Goal: Task Accomplishment & Management: Use online tool/utility

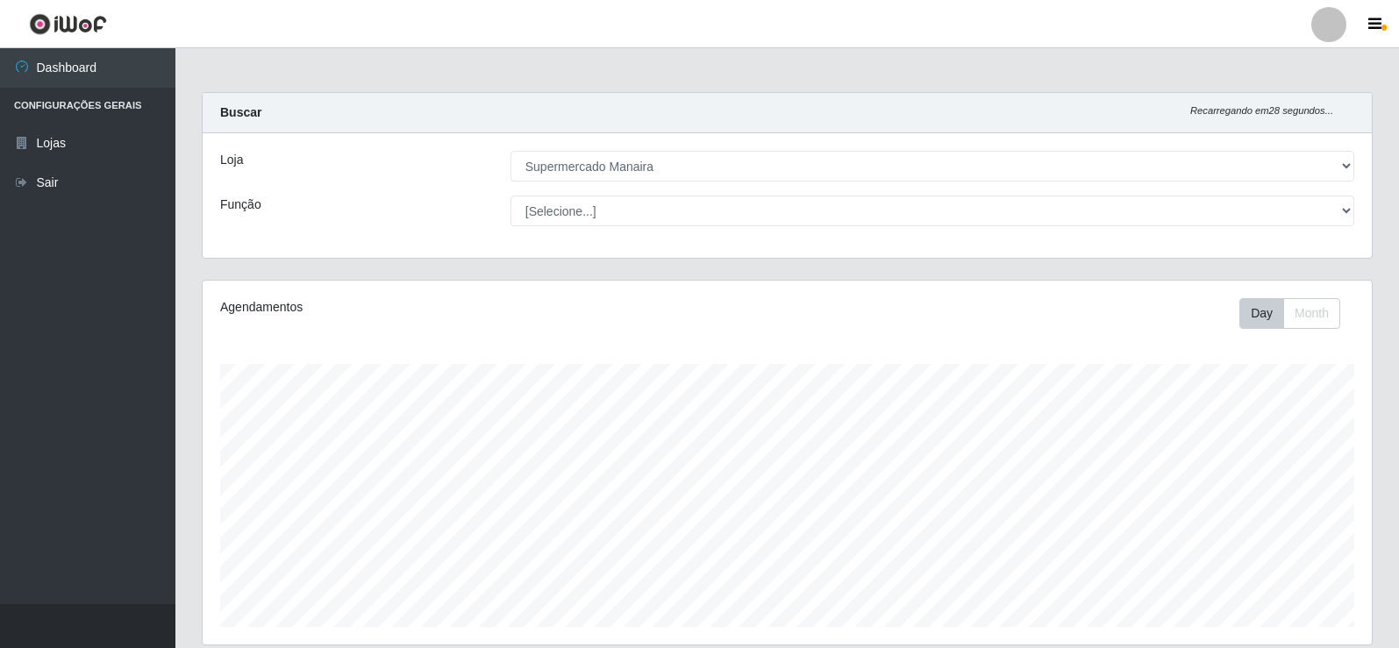
select select "443"
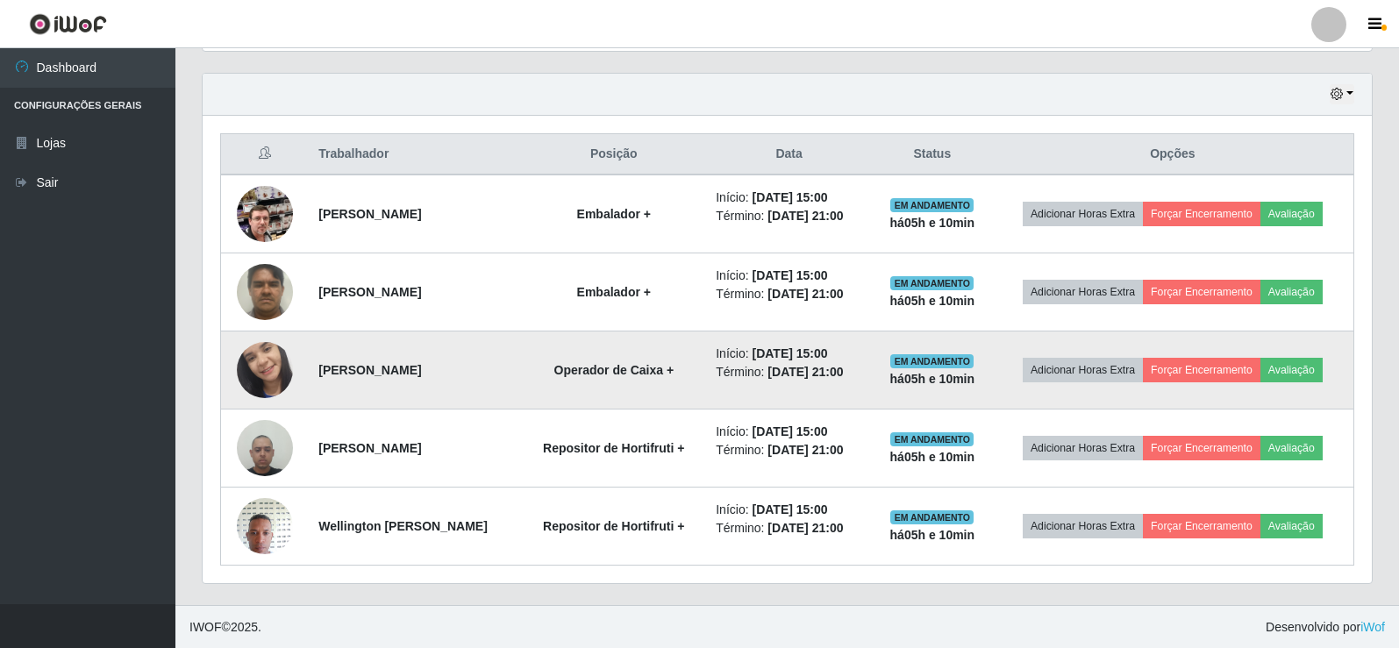
scroll to position [595, 0]
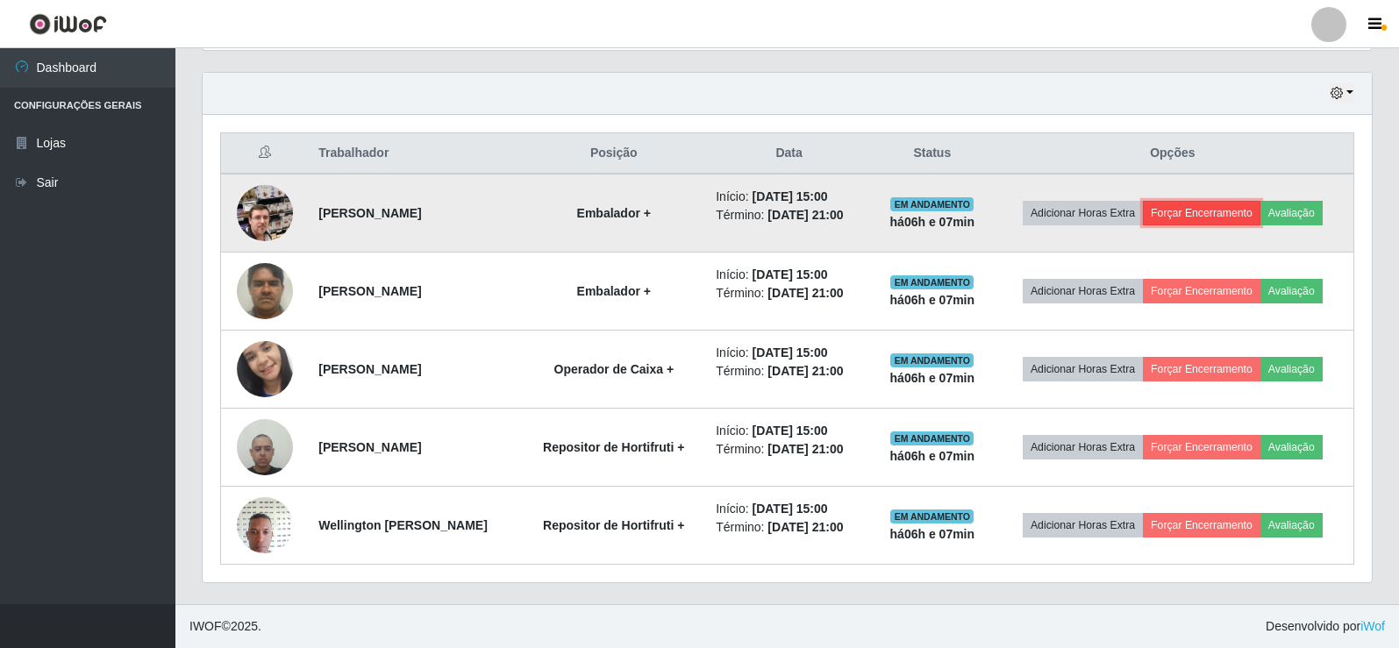
click at [1196, 209] on button "Forçar Encerramento" at bounding box center [1202, 213] width 118 height 25
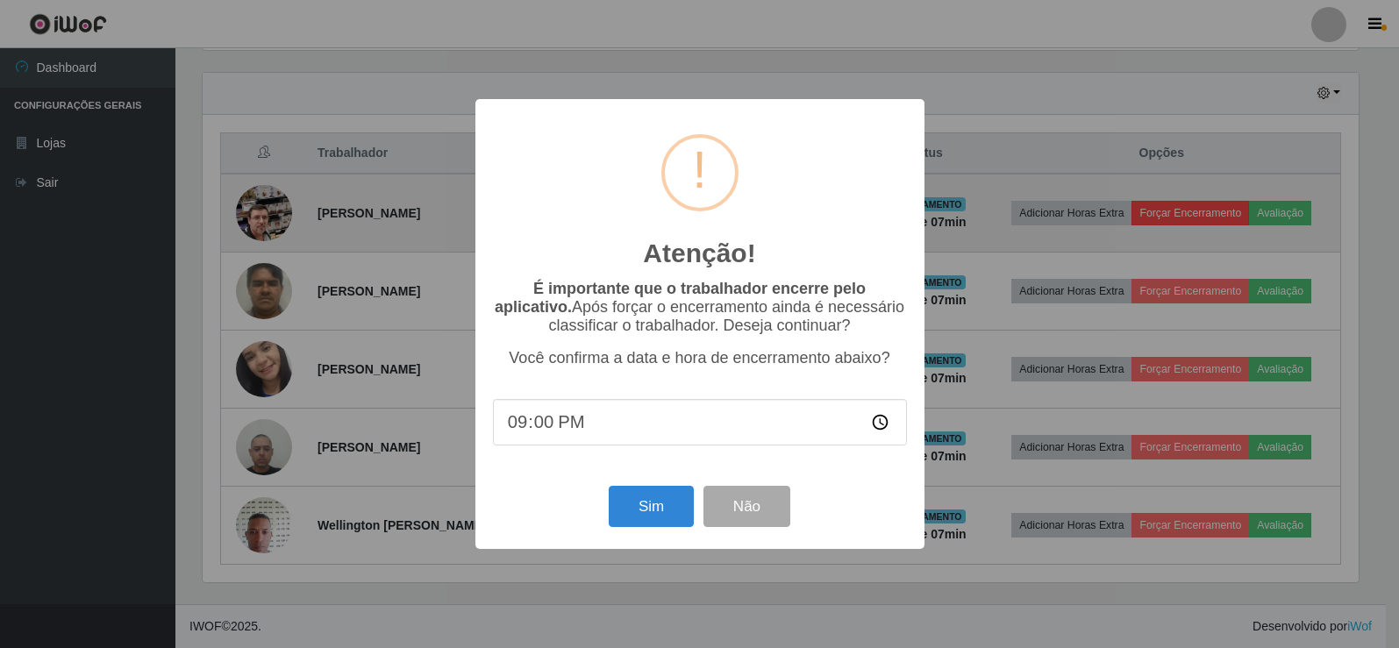
scroll to position [364, 1160]
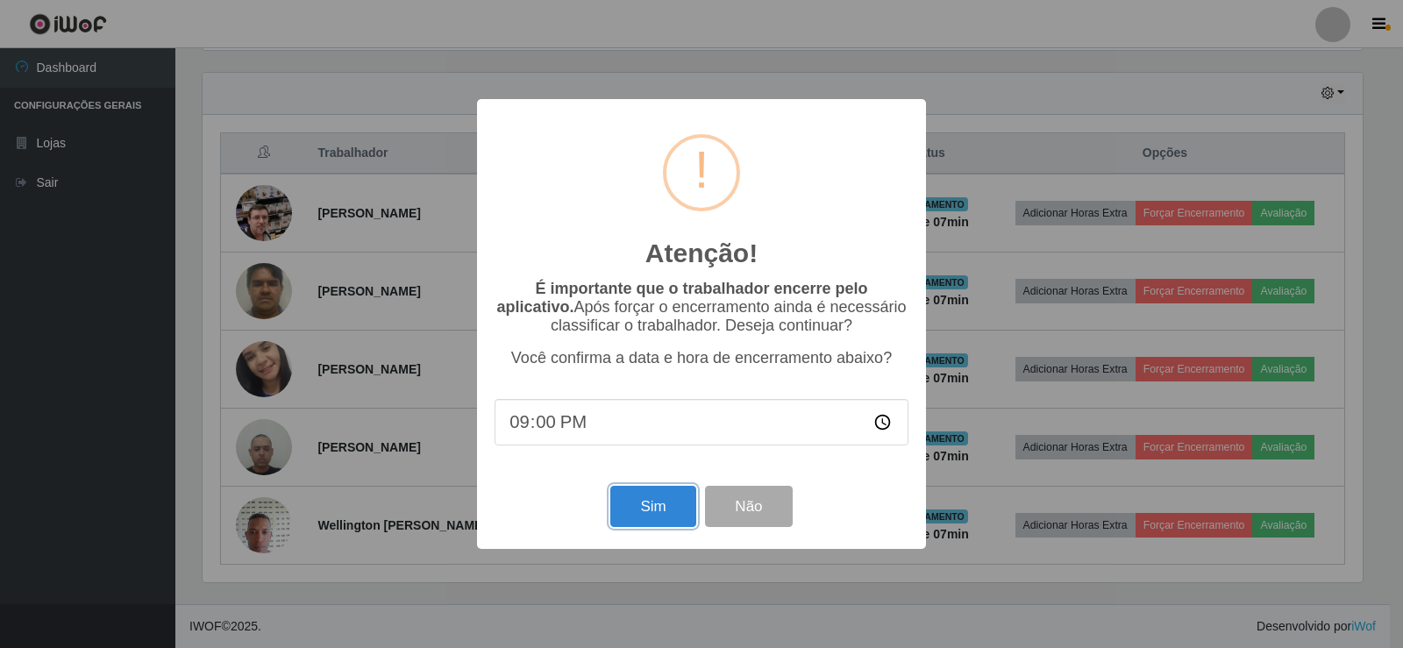
click at [649, 509] on button "Sim" at bounding box center [652, 506] width 85 height 41
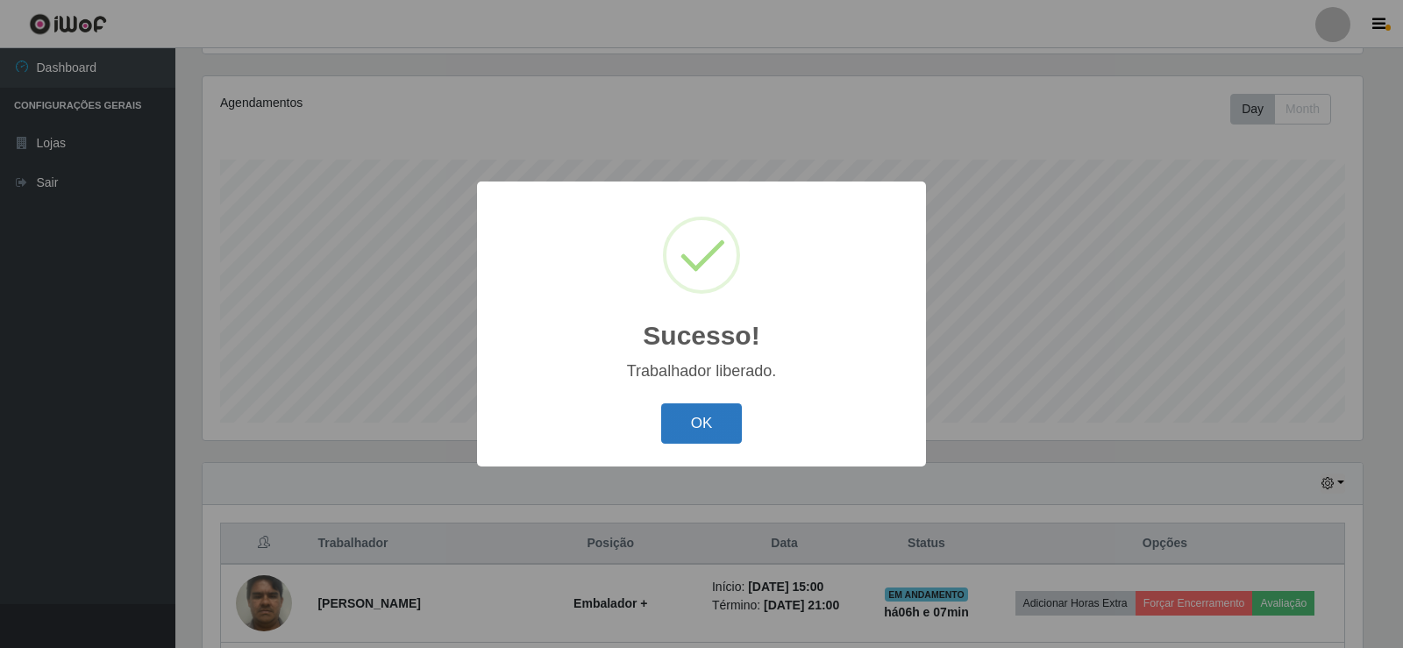
click at [717, 419] on button "OK" at bounding box center [702, 423] width 82 height 41
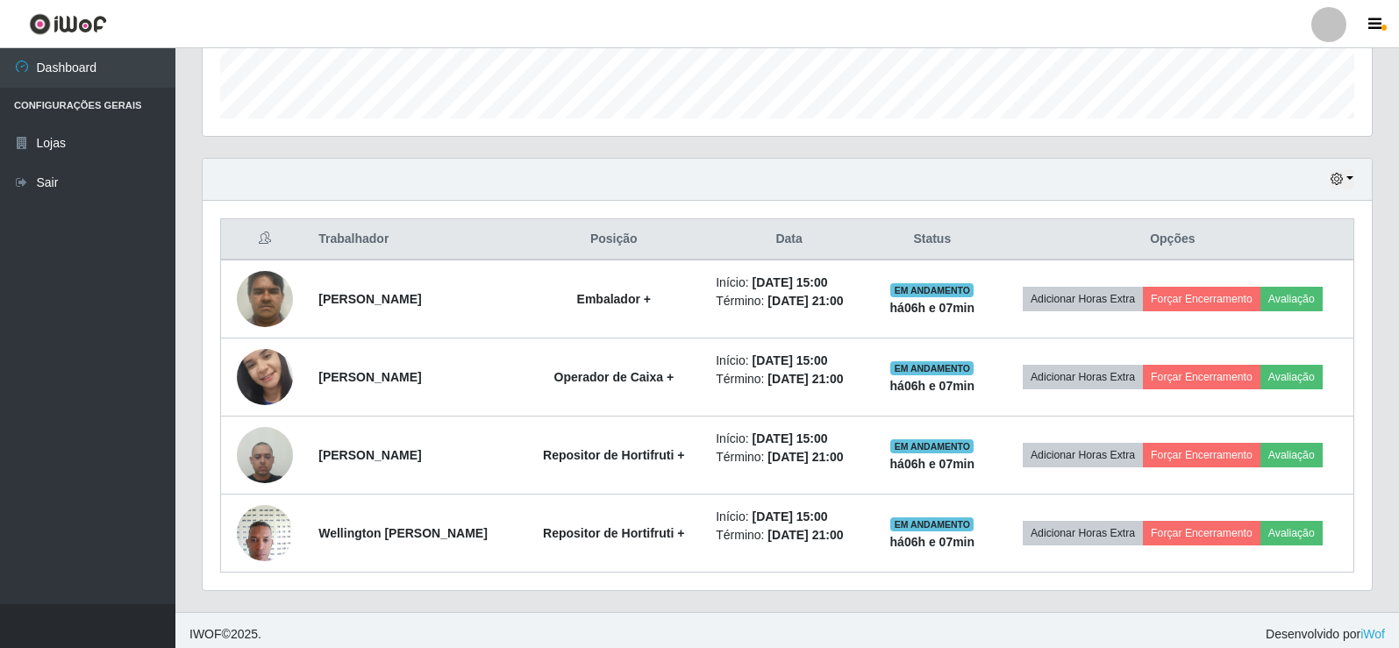
scroll to position [517, 0]
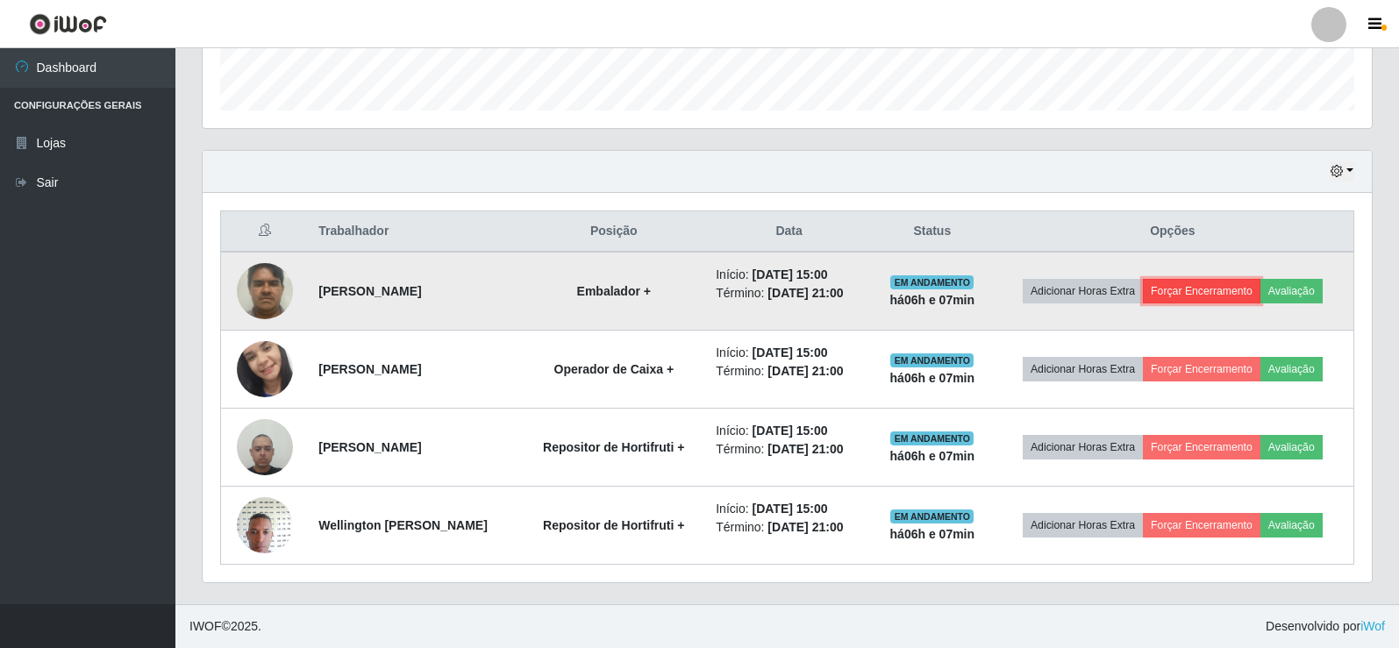
click at [1201, 290] on button "Forçar Encerramento" at bounding box center [1202, 291] width 118 height 25
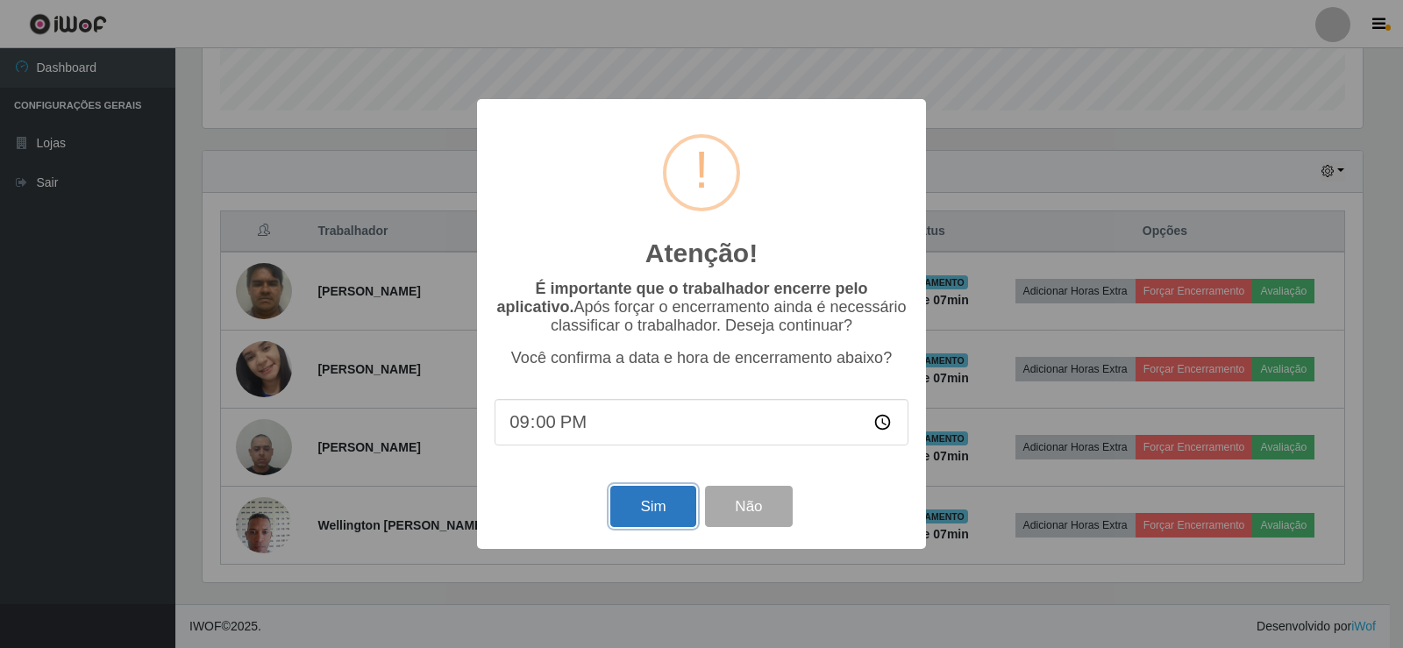
click at [656, 516] on button "Sim" at bounding box center [652, 506] width 85 height 41
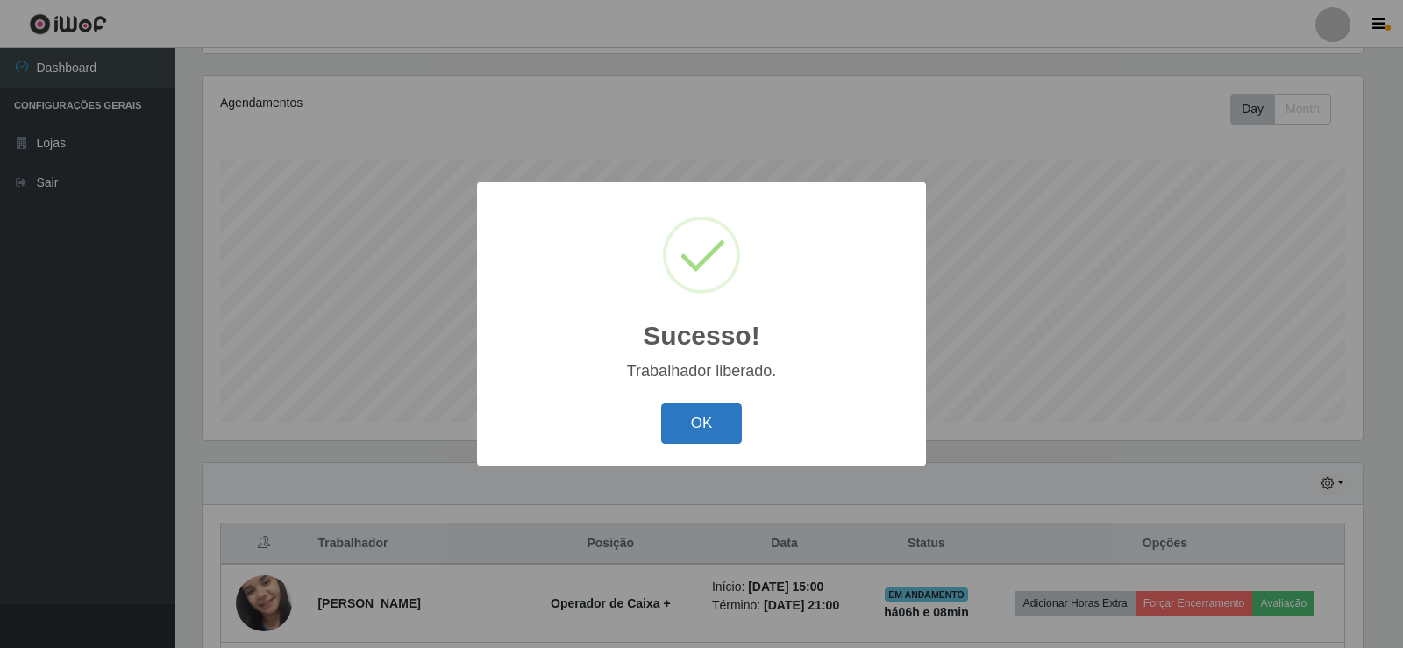
click at [701, 426] on button "OK" at bounding box center [702, 423] width 82 height 41
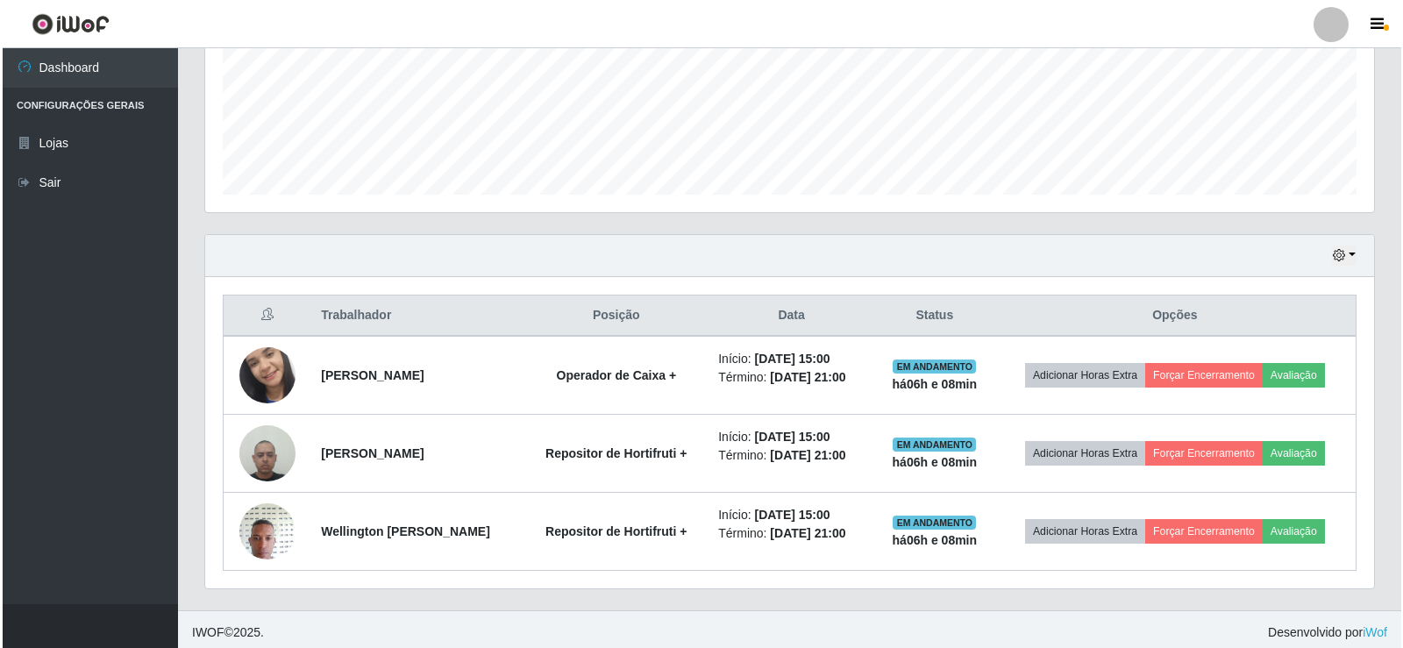
scroll to position [439, 0]
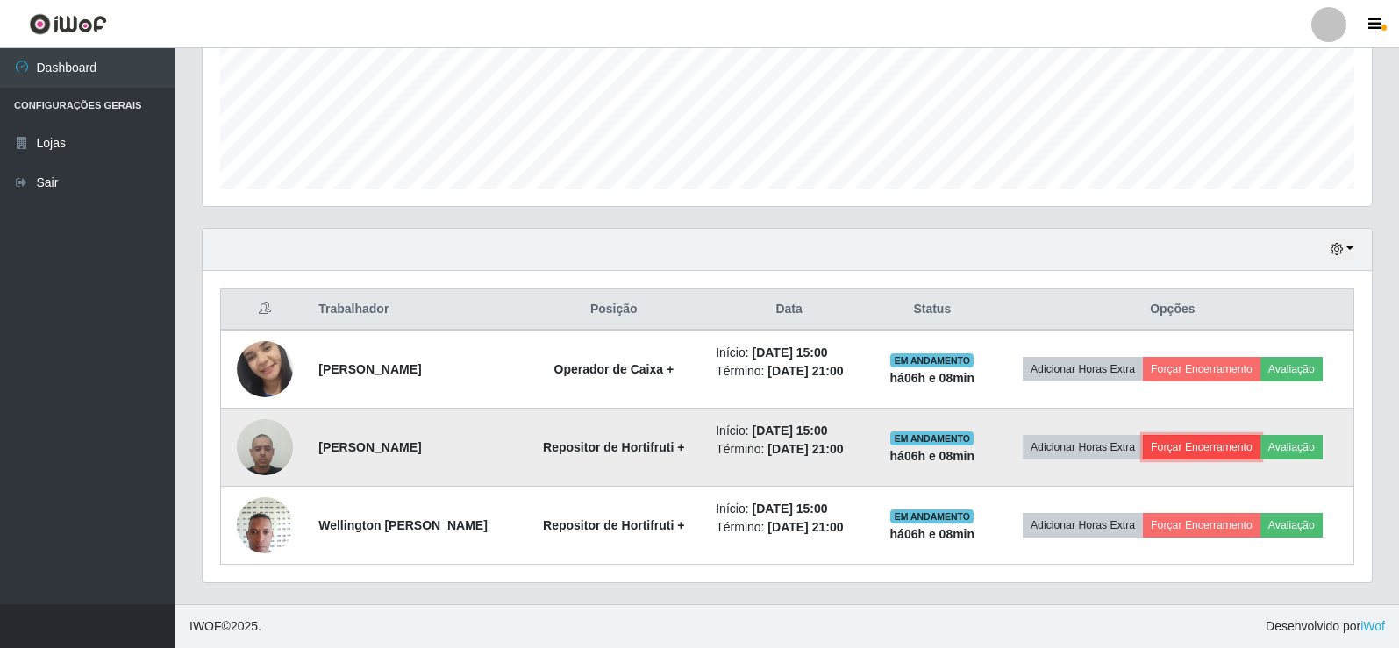
click at [1221, 446] on button "Forçar Encerramento" at bounding box center [1202, 447] width 118 height 25
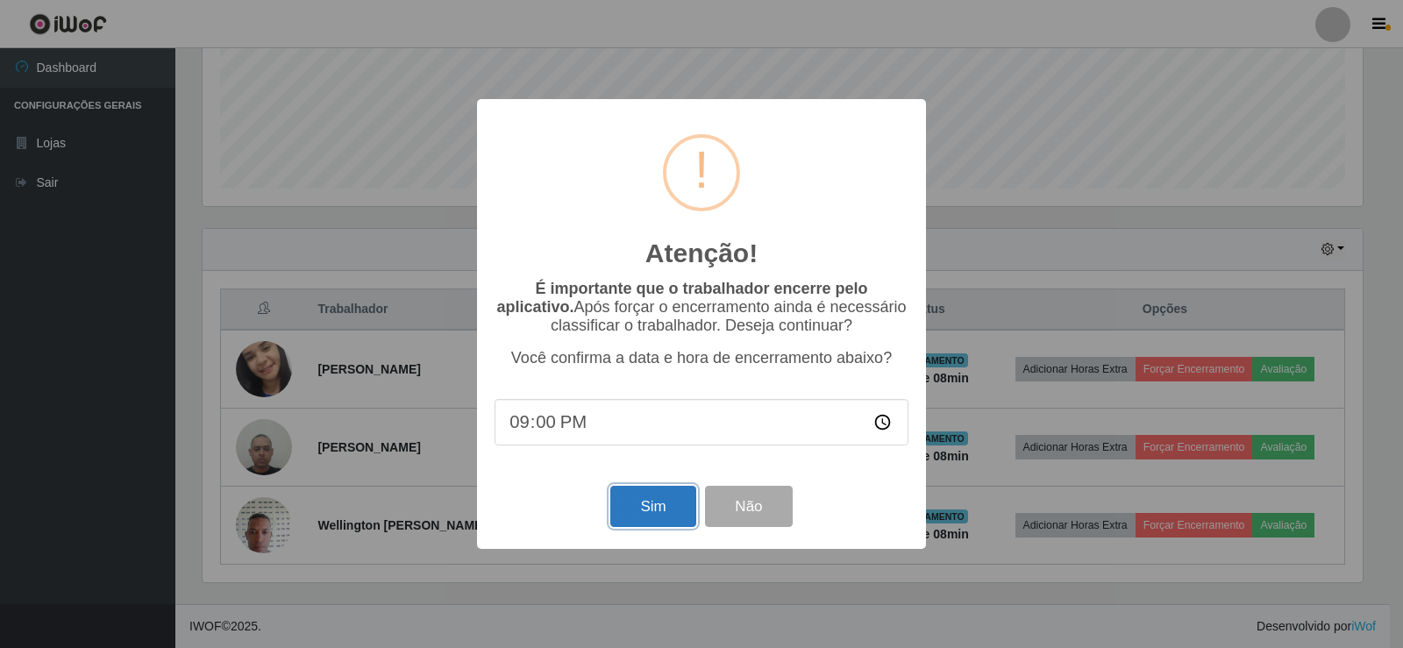
click at [655, 512] on button "Sim" at bounding box center [652, 506] width 85 height 41
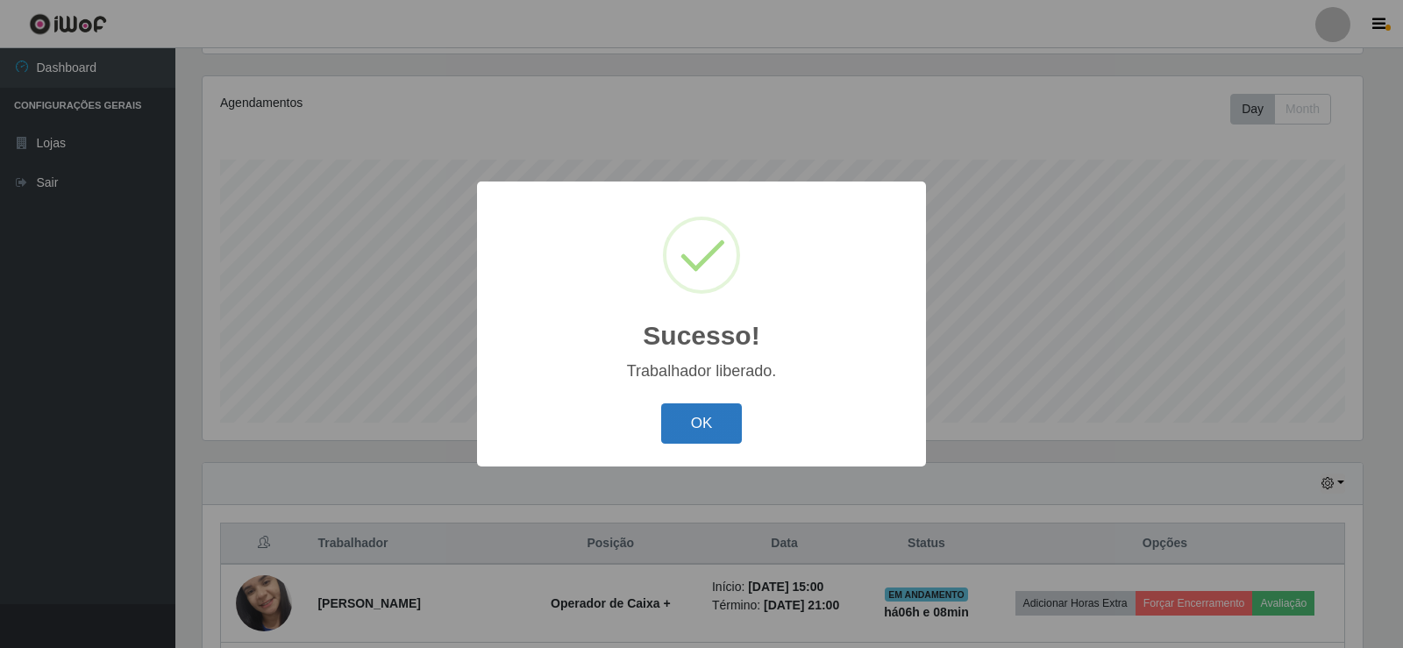
click at [697, 432] on button "OK" at bounding box center [702, 423] width 82 height 41
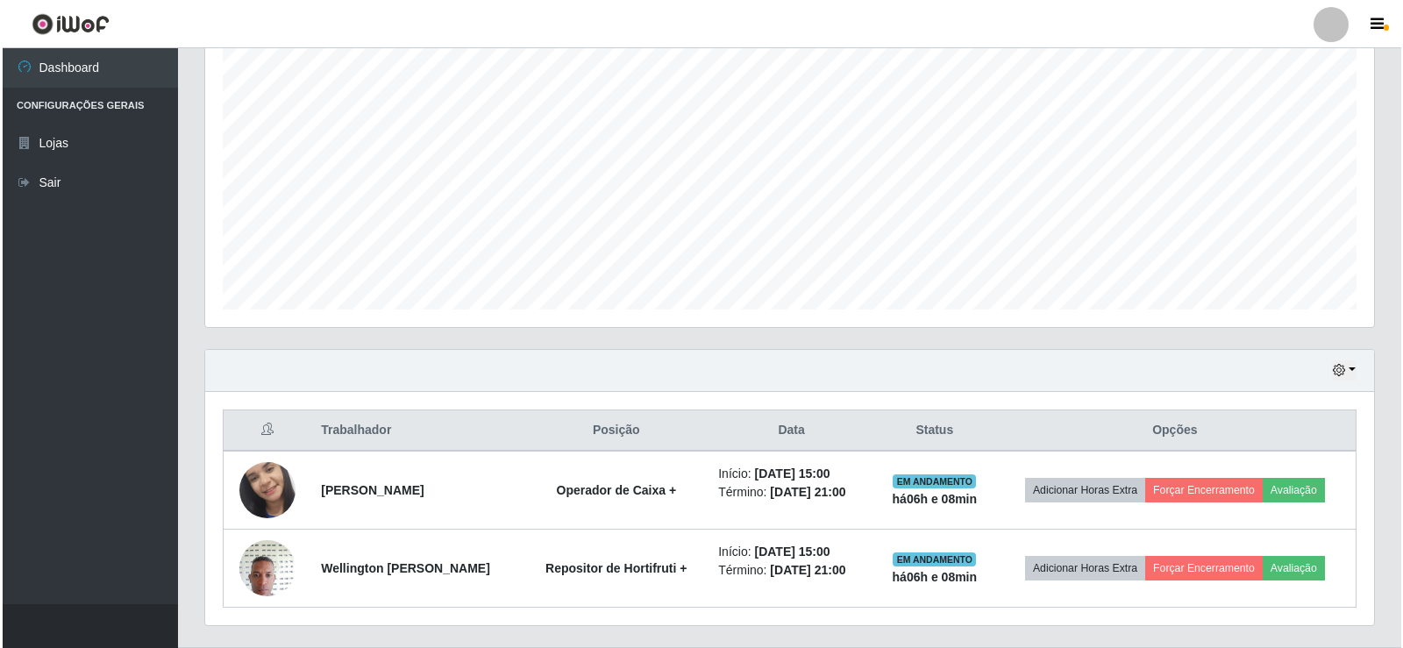
scroll to position [360, 0]
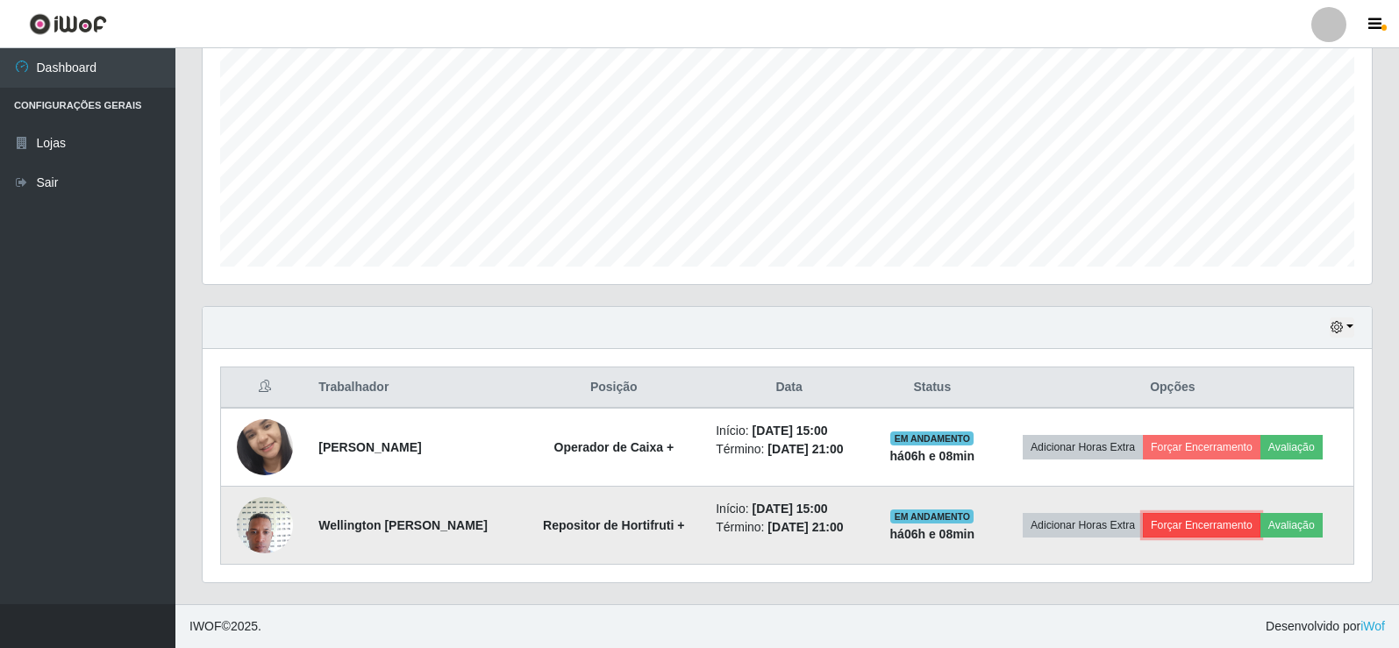
click at [1196, 521] on button "Forçar Encerramento" at bounding box center [1202, 525] width 118 height 25
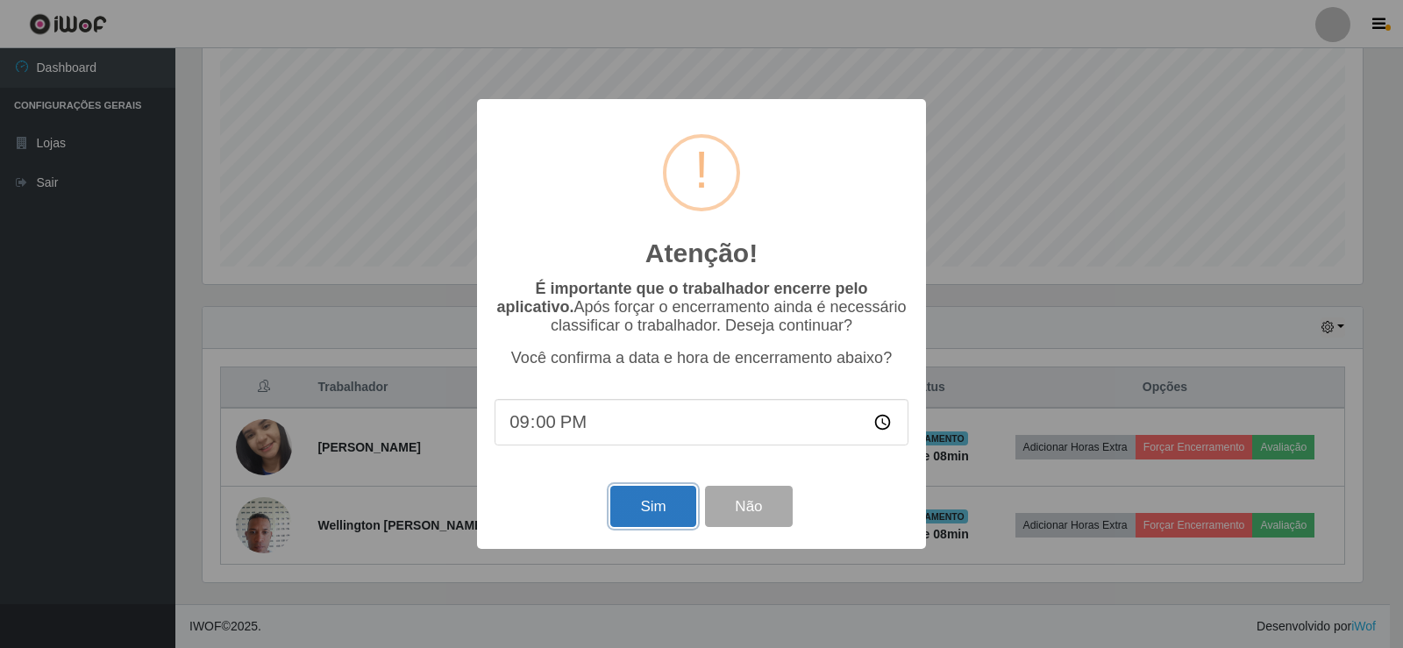
click at [640, 502] on button "Sim" at bounding box center [652, 506] width 85 height 41
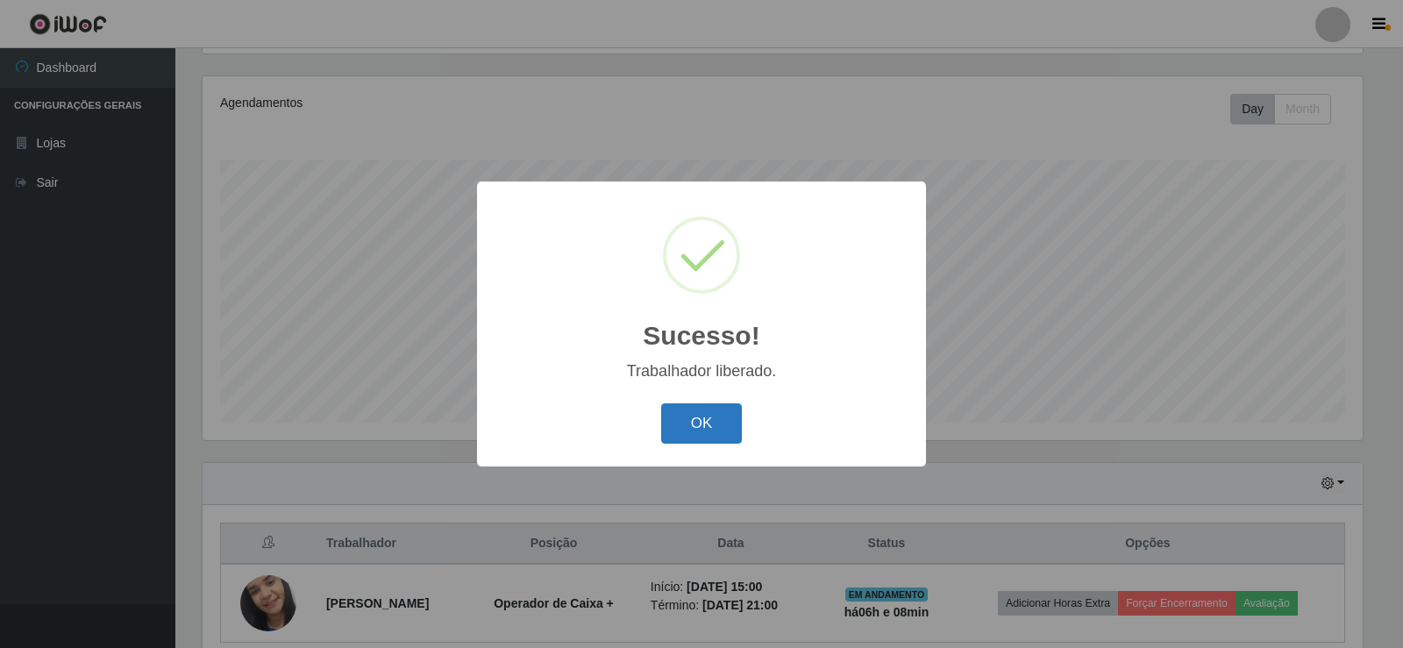
click at [699, 418] on button "OK" at bounding box center [702, 423] width 82 height 41
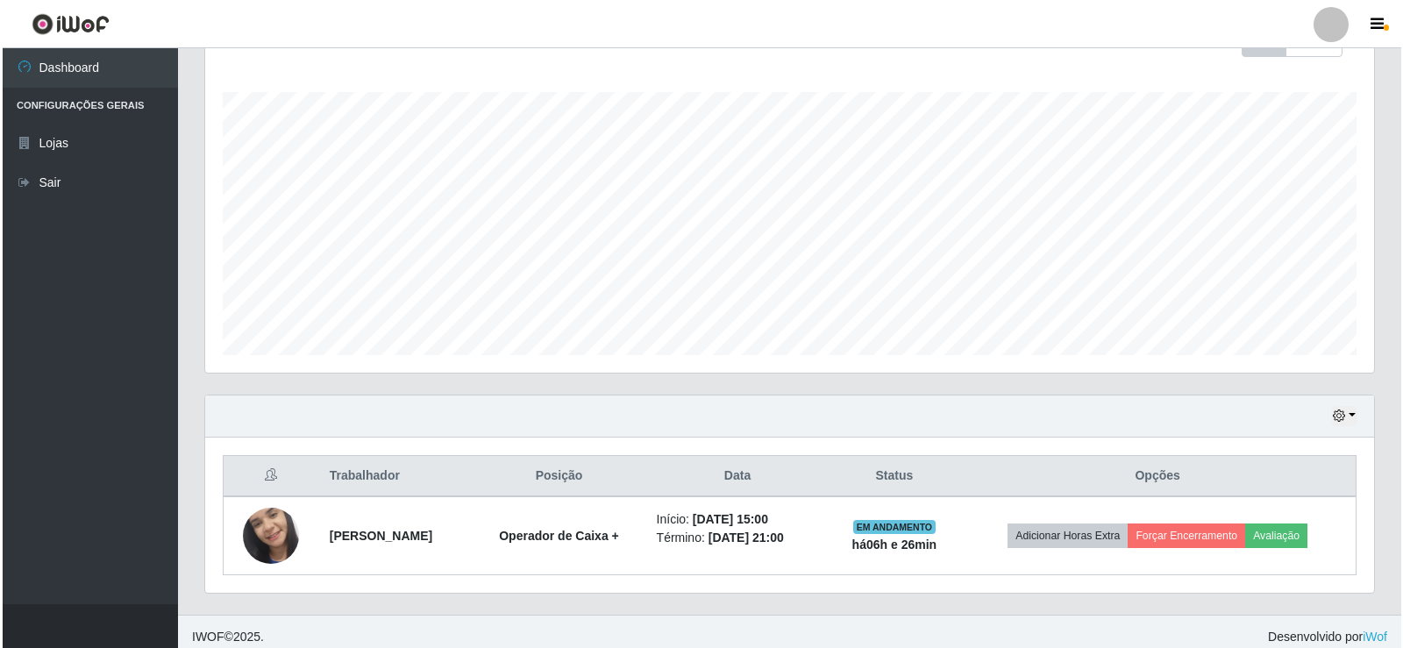
scroll to position [275, 0]
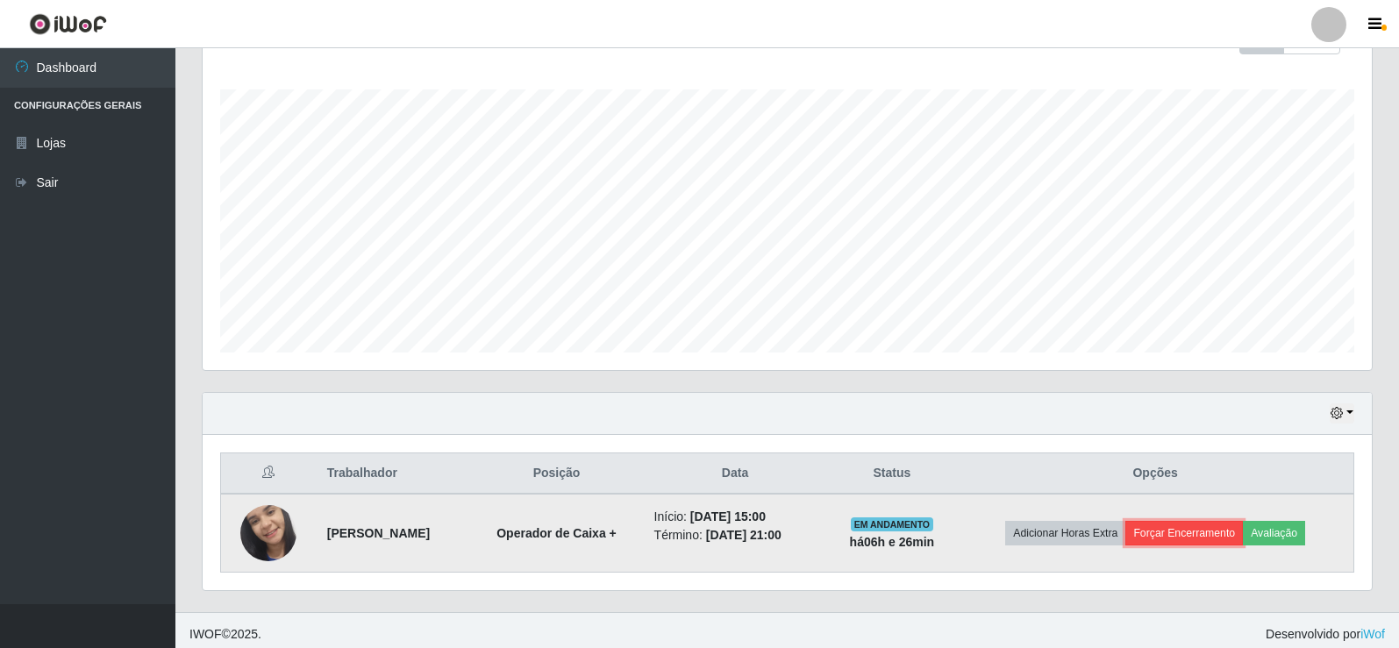
click at [1223, 529] on button "Forçar Encerramento" at bounding box center [1184, 533] width 118 height 25
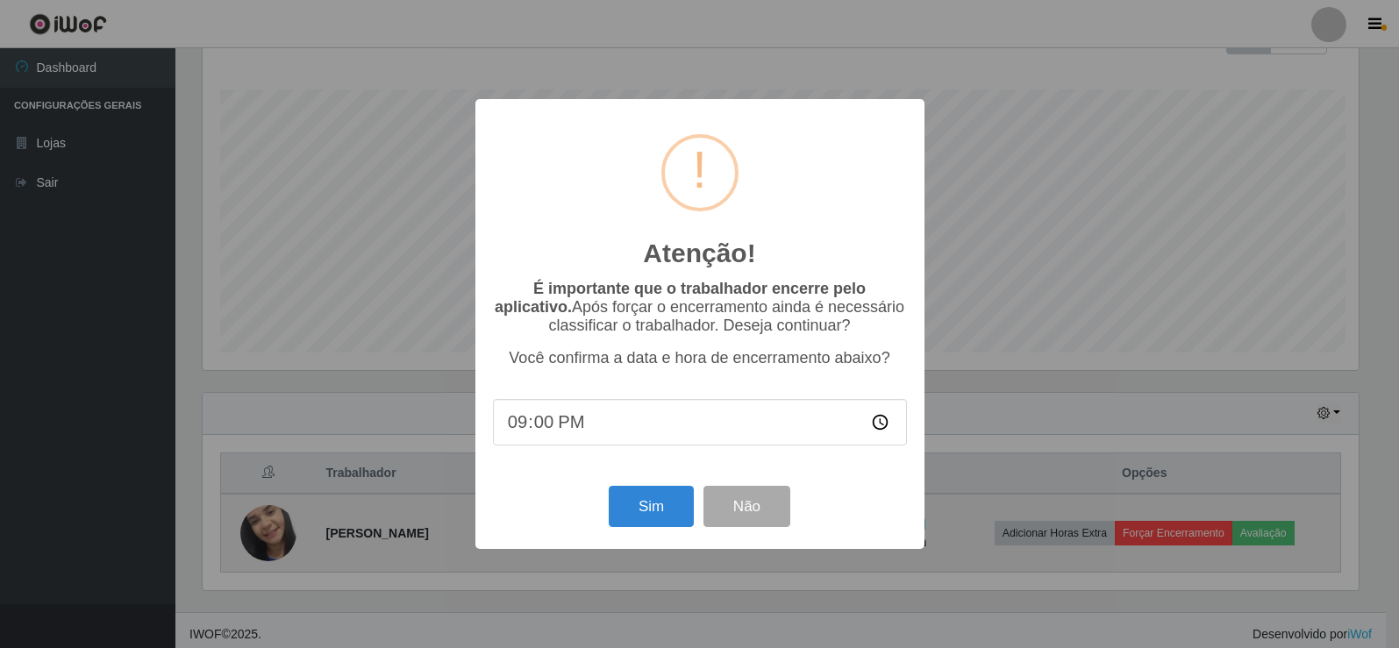
scroll to position [364, 1160]
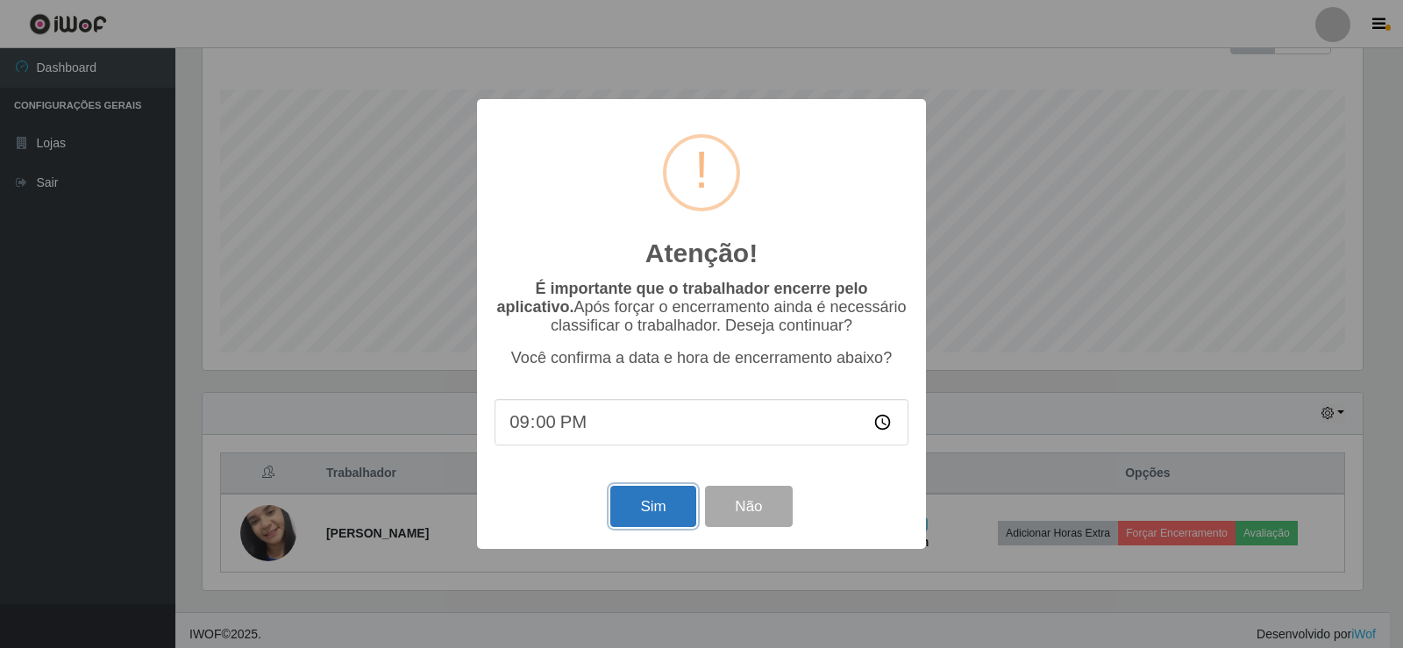
click at [660, 512] on button "Sim" at bounding box center [652, 506] width 85 height 41
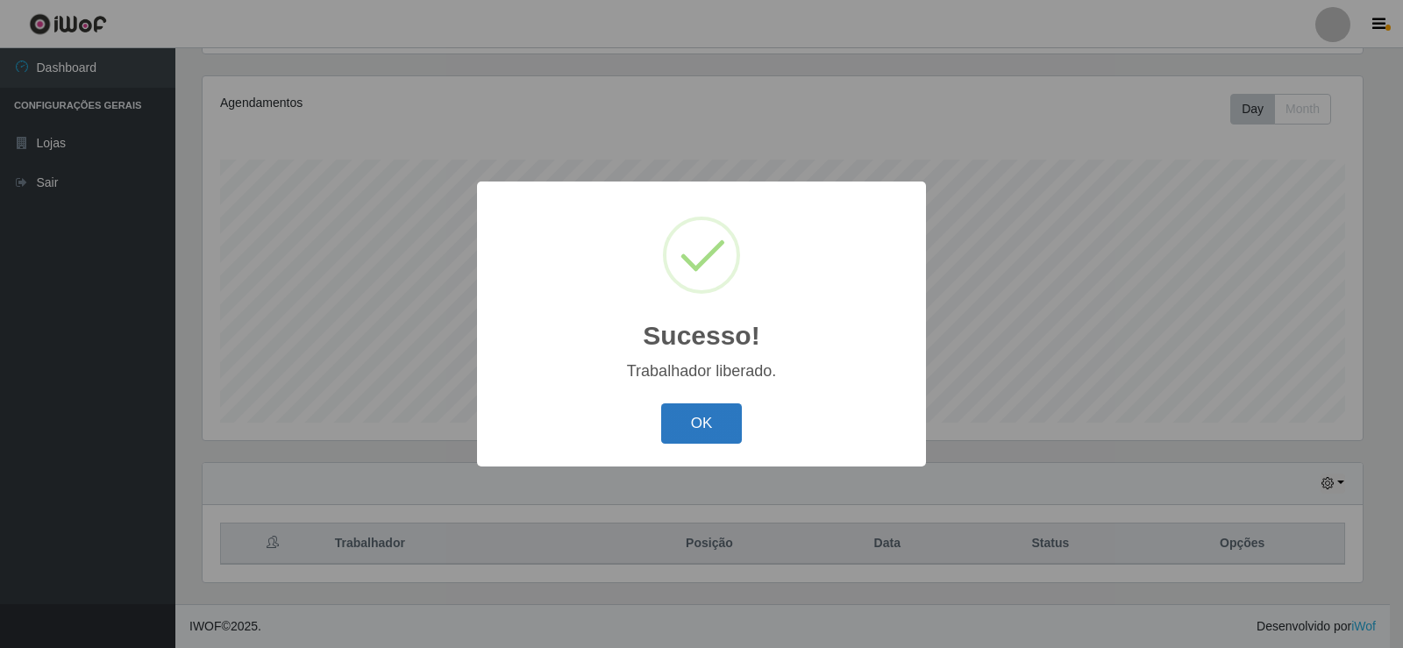
click at [695, 429] on button "OK" at bounding box center [702, 423] width 82 height 41
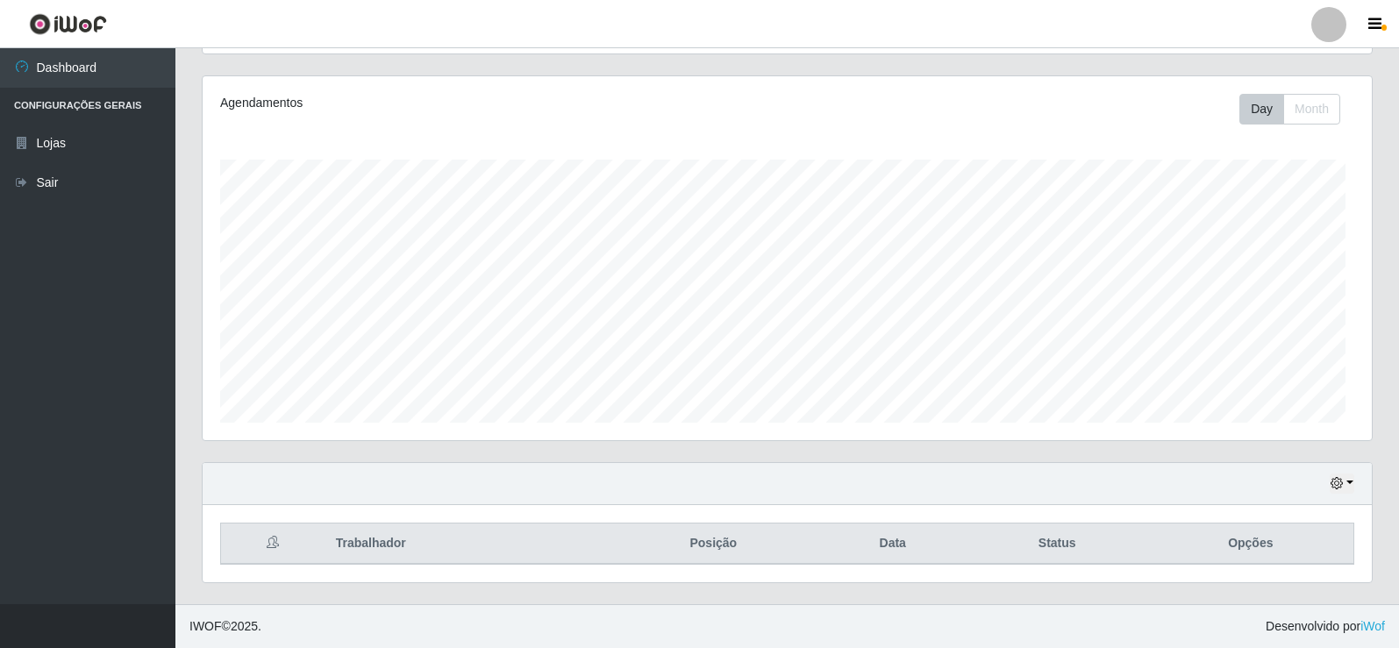
scroll to position [364, 1169]
